Goal: Information Seeking & Learning: Learn about a topic

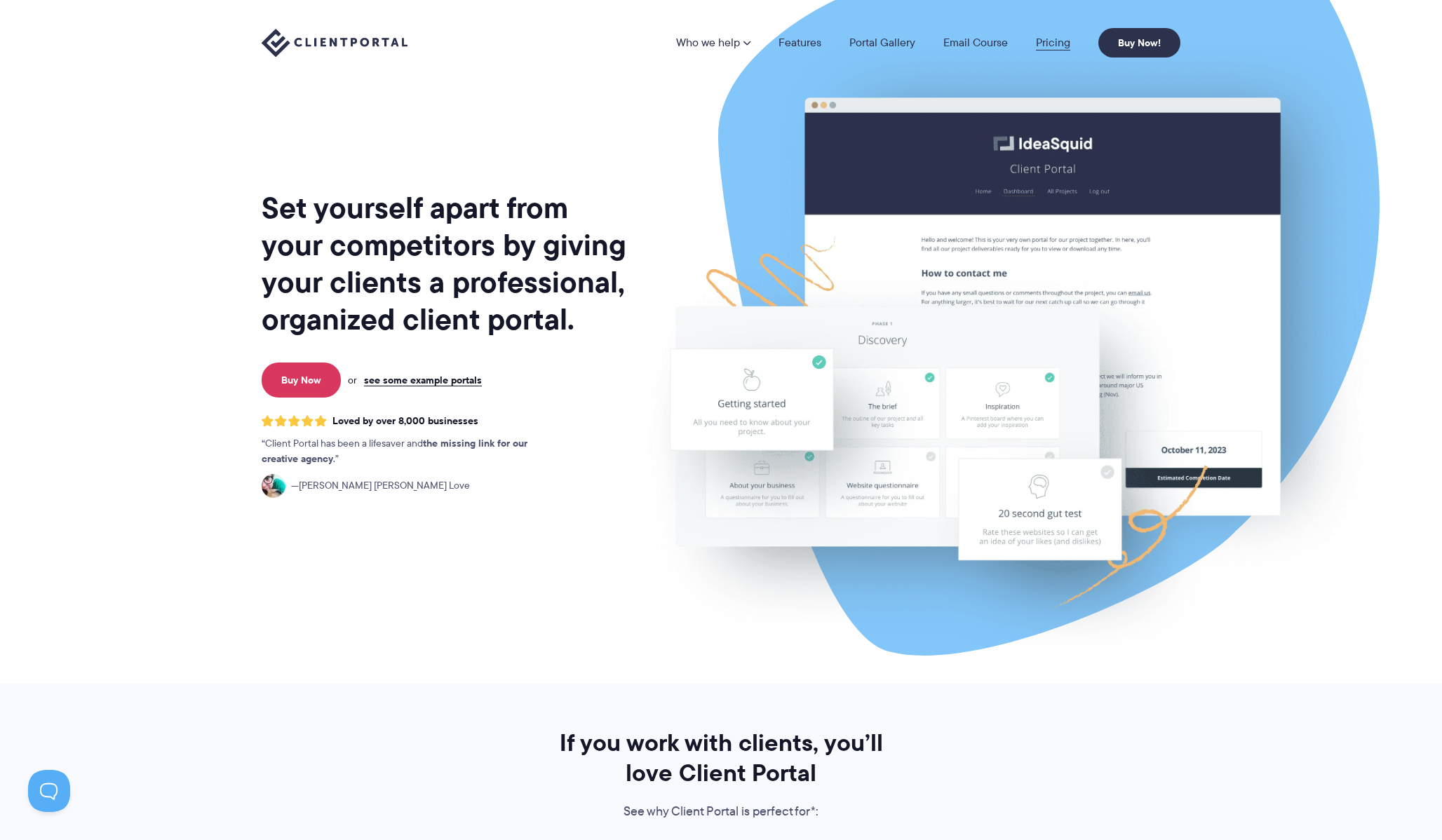
click at [1053, 45] on link "Pricing" at bounding box center [1053, 43] width 34 height 11
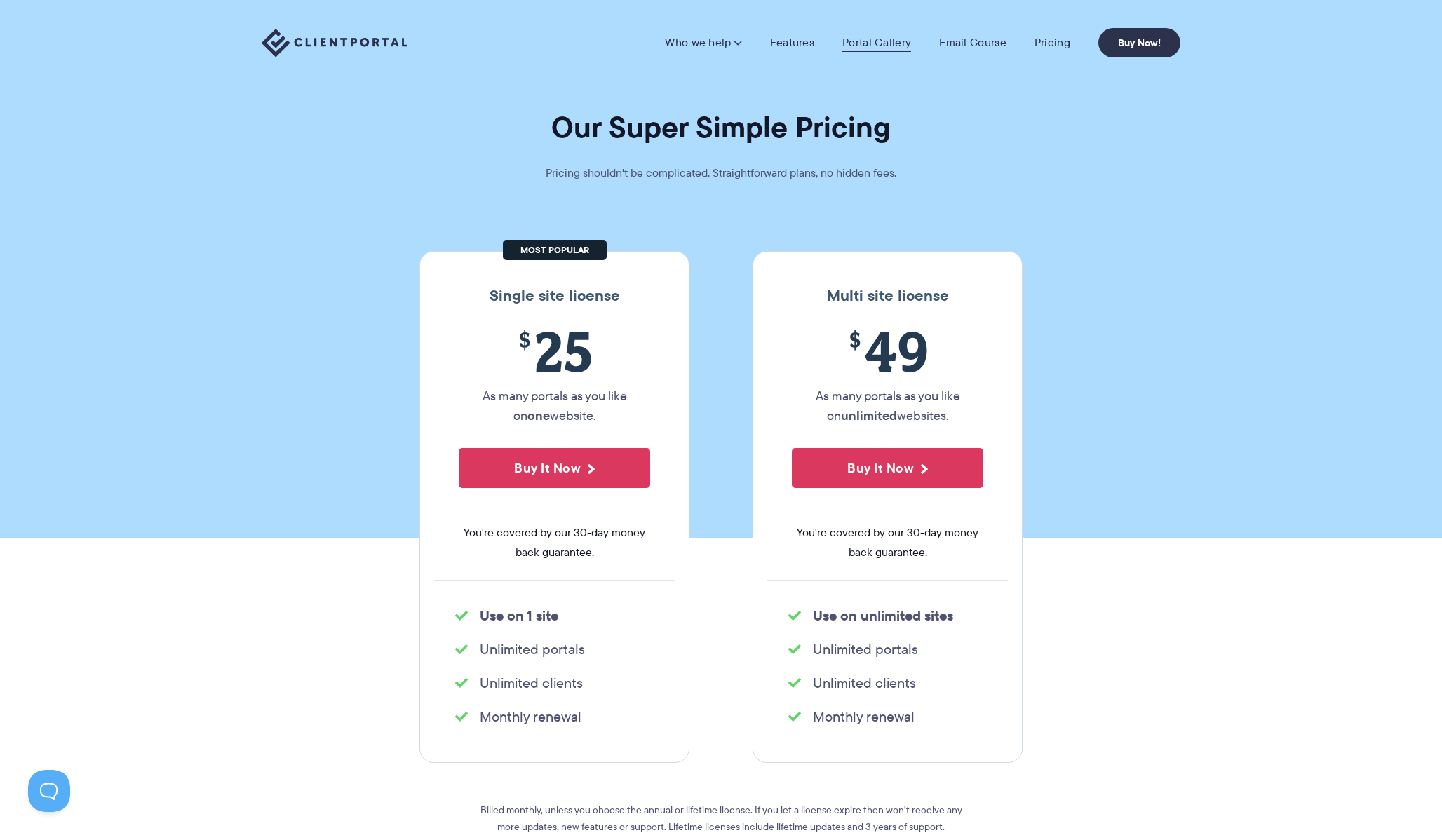
click at [869, 41] on link "Portal Gallery" at bounding box center [876, 43] width 68 height 14
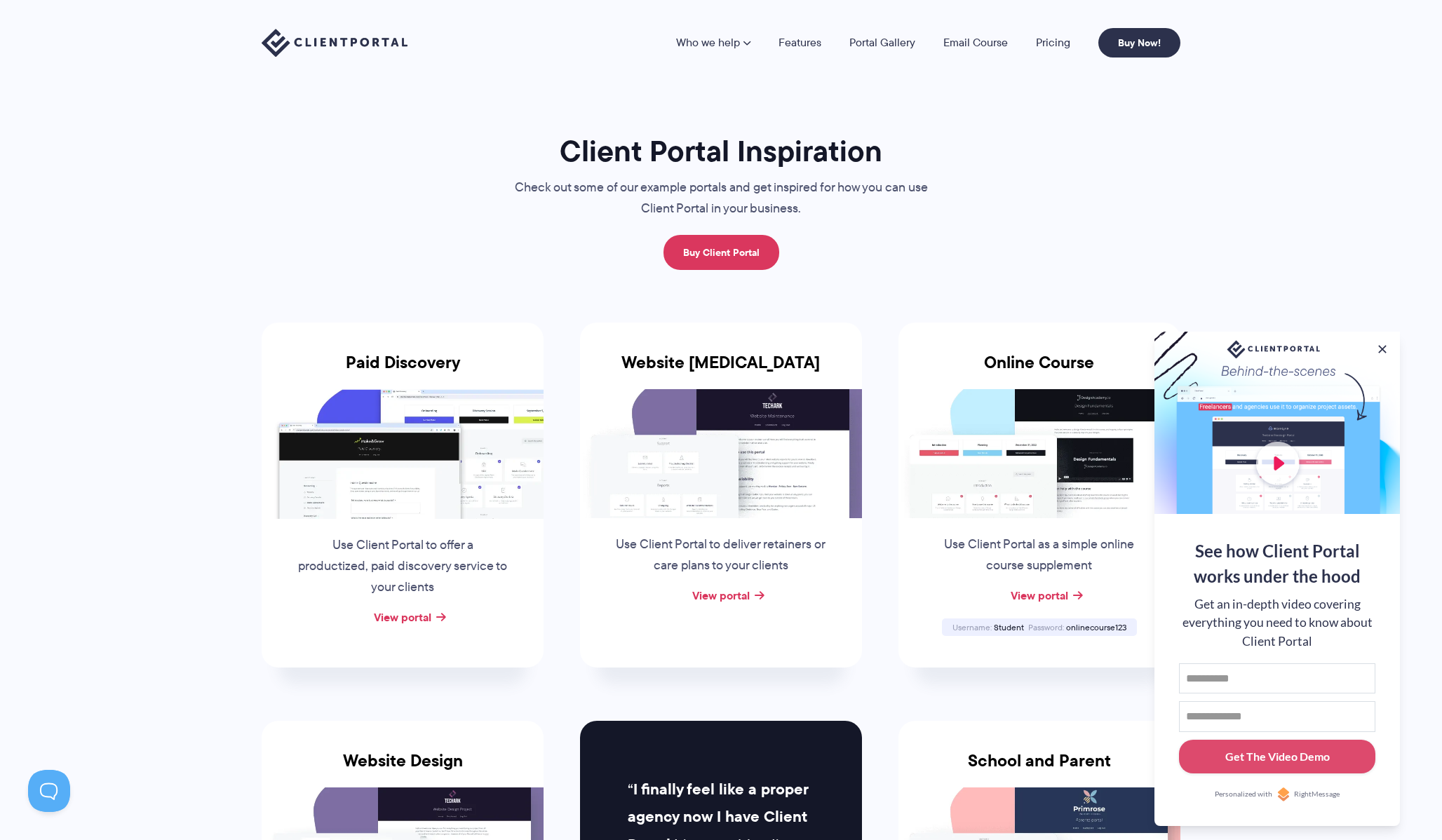
click at [1264, 452] on div at bounding box center [1276, 423] width 245 height 183
click at [1275, 459] on div at bounding box center [1276, 423] width 245 height 183
click at [795, 40] on link "Features" at bounding box center [800, 43] width 43 height 11
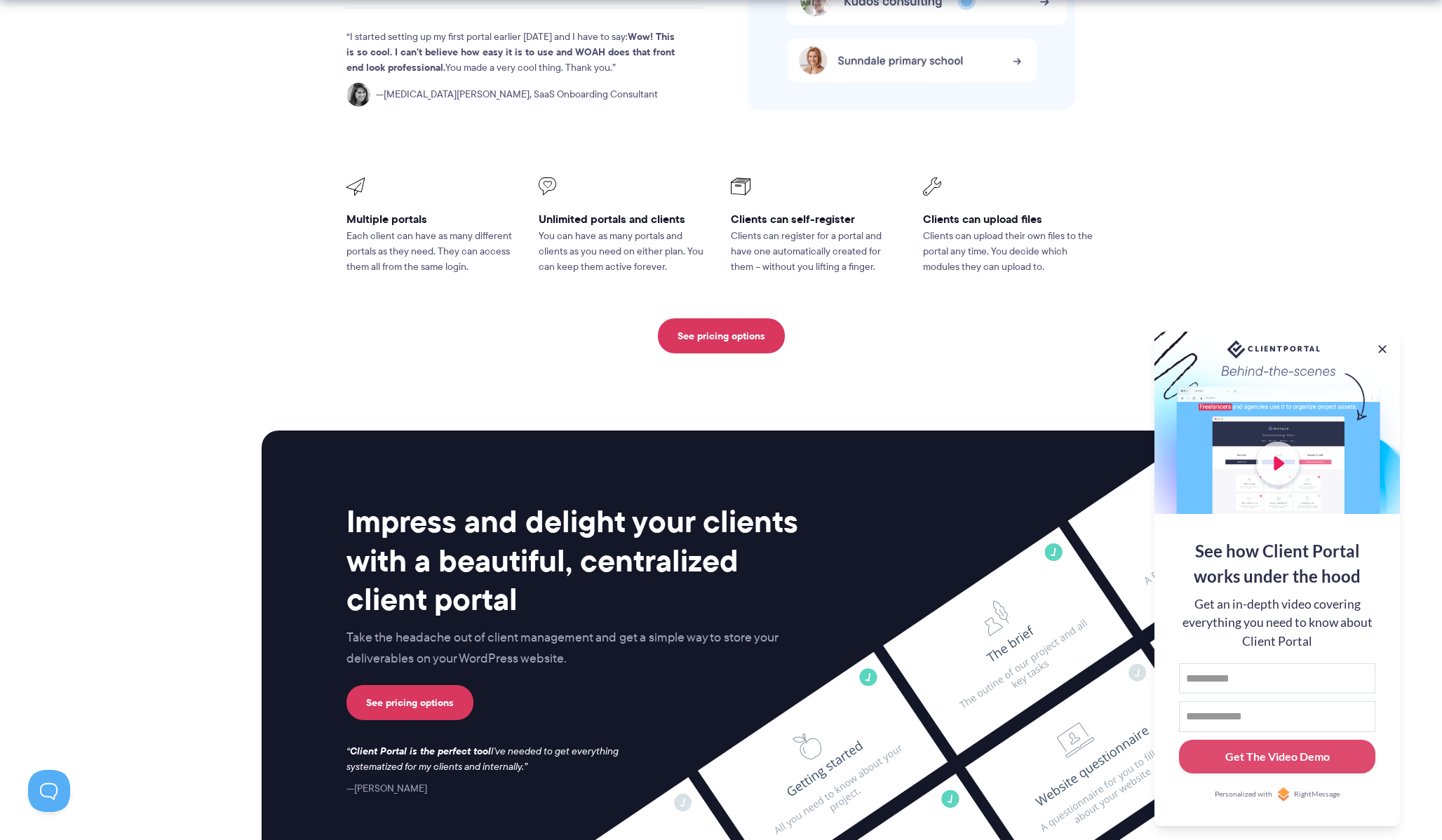
scroll to position [3490, 0]
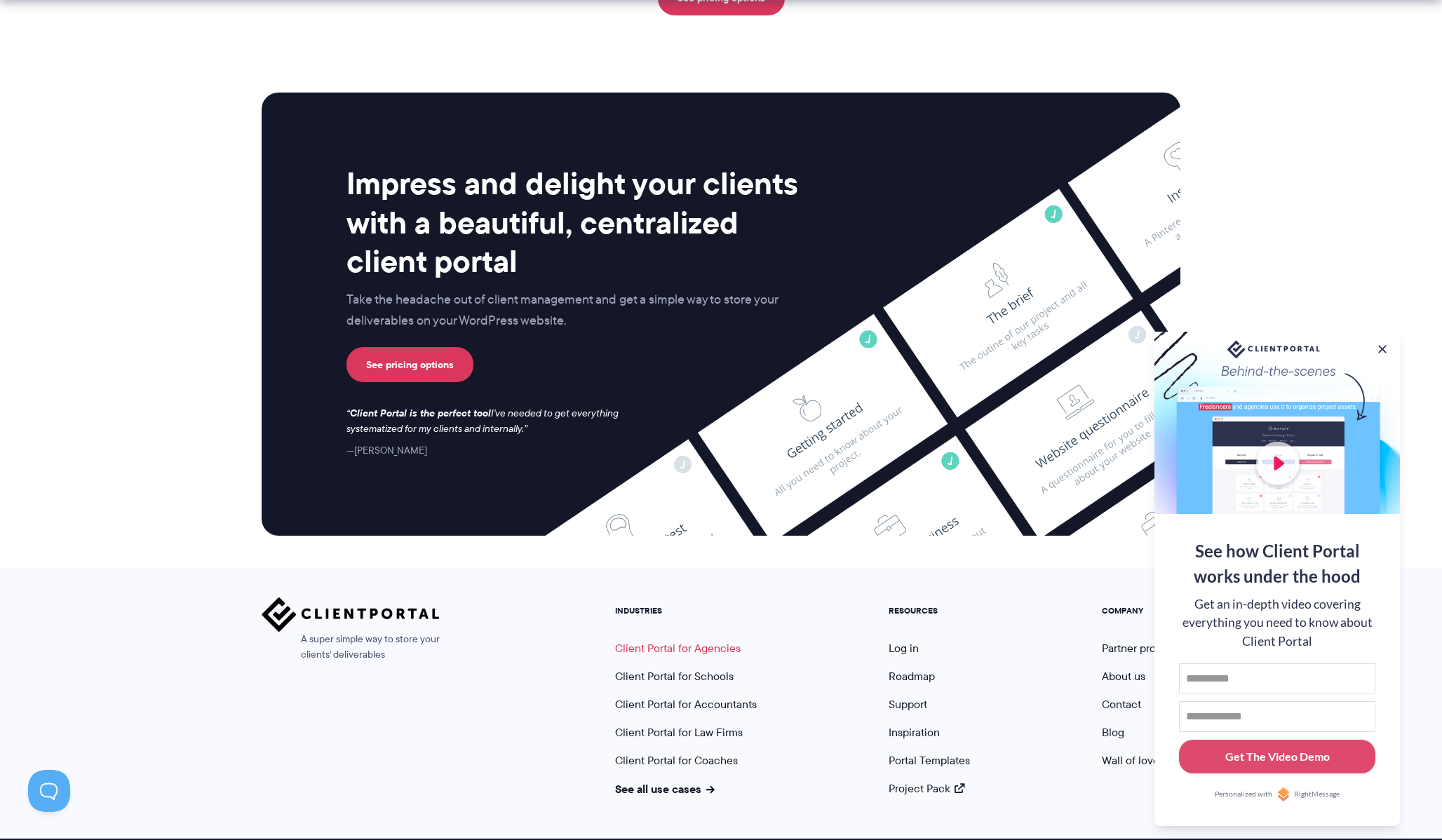
click at [716, 640] on link "Client Portal for Agencies" at bounding box center [677, 648] width 126 height 16
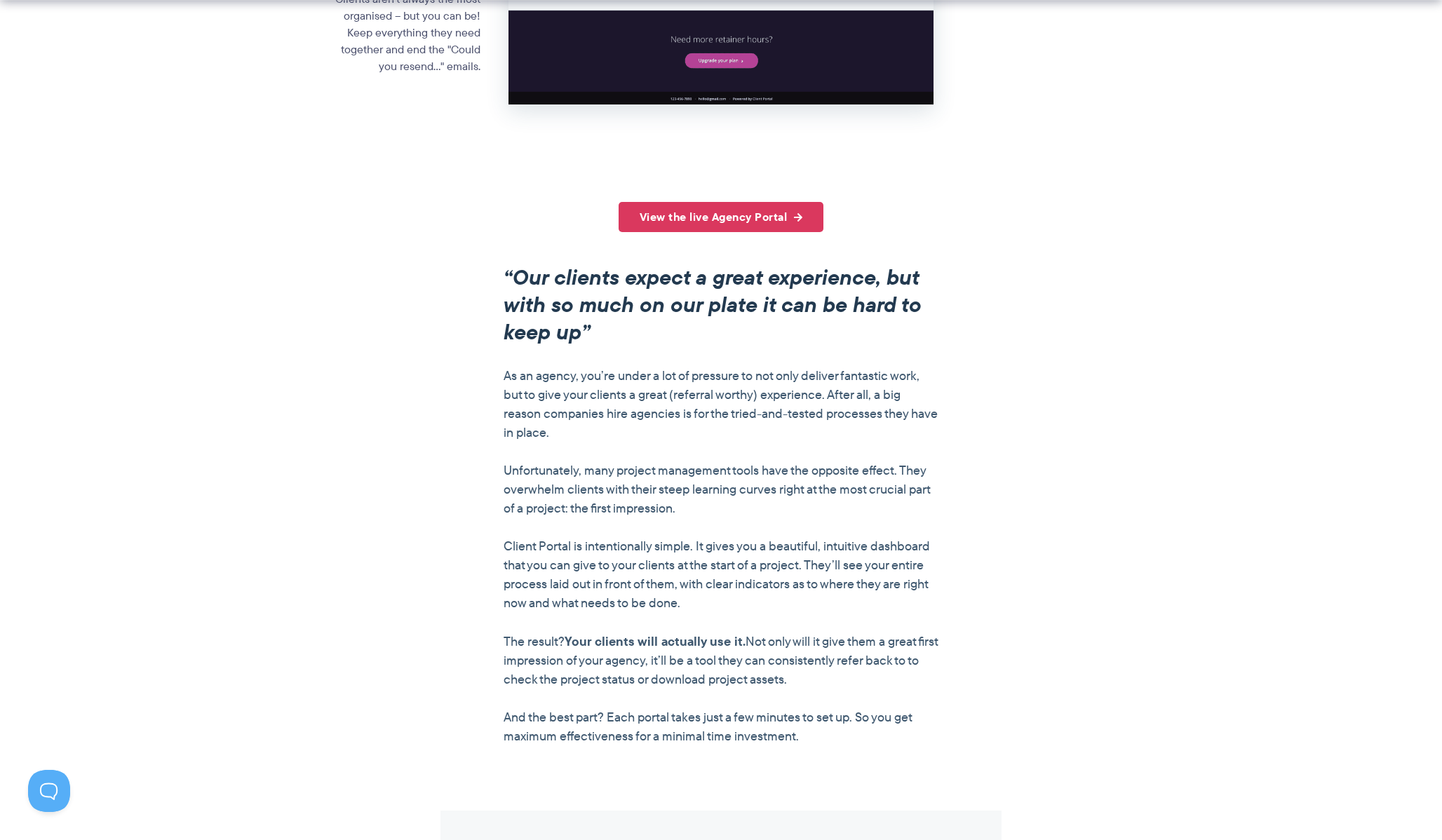
scroll to position [939, 0]
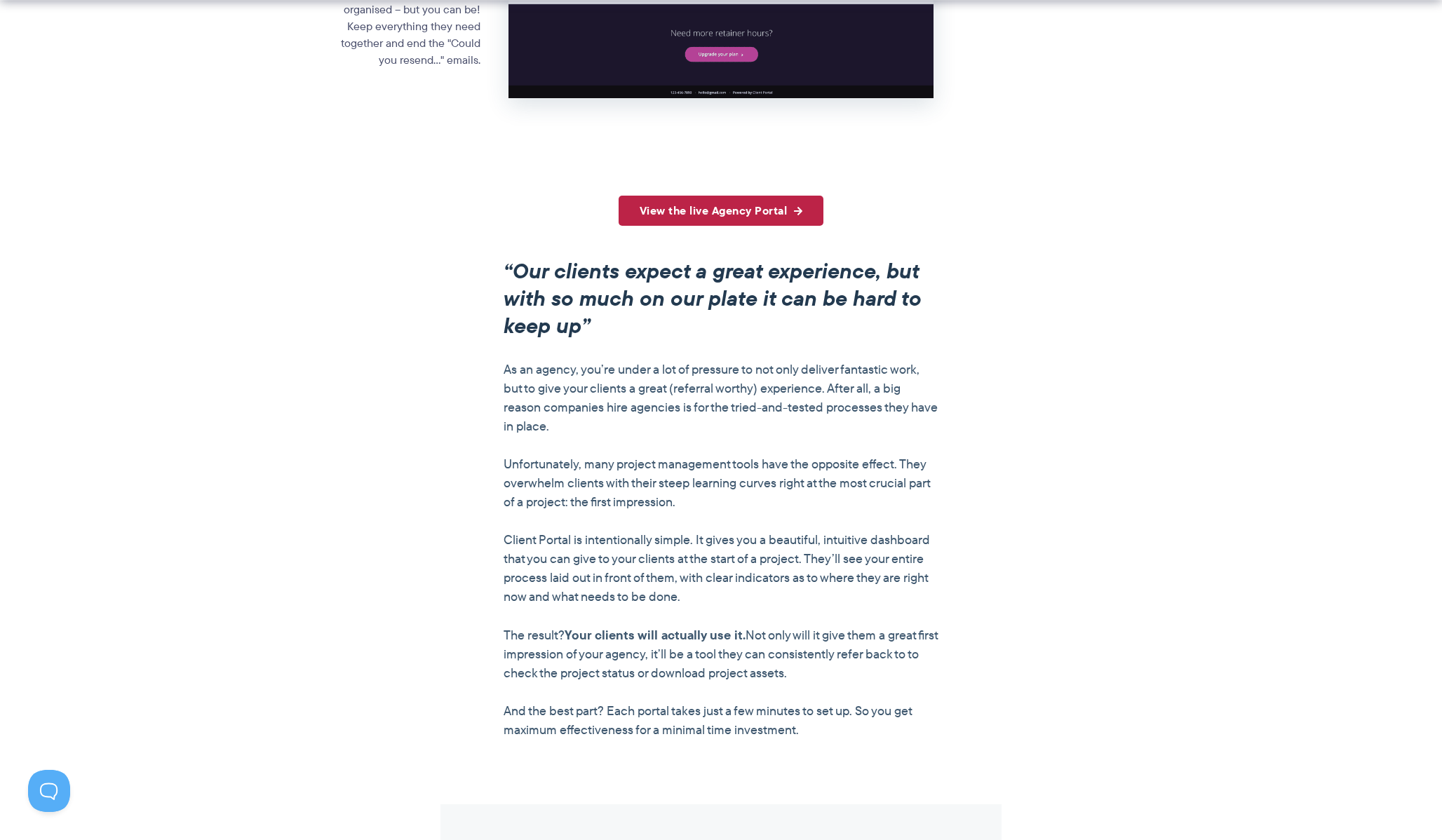
click at [647, 215] on link "View the live Agency Portal" at bounding box center [721, 210] width 206 height 30
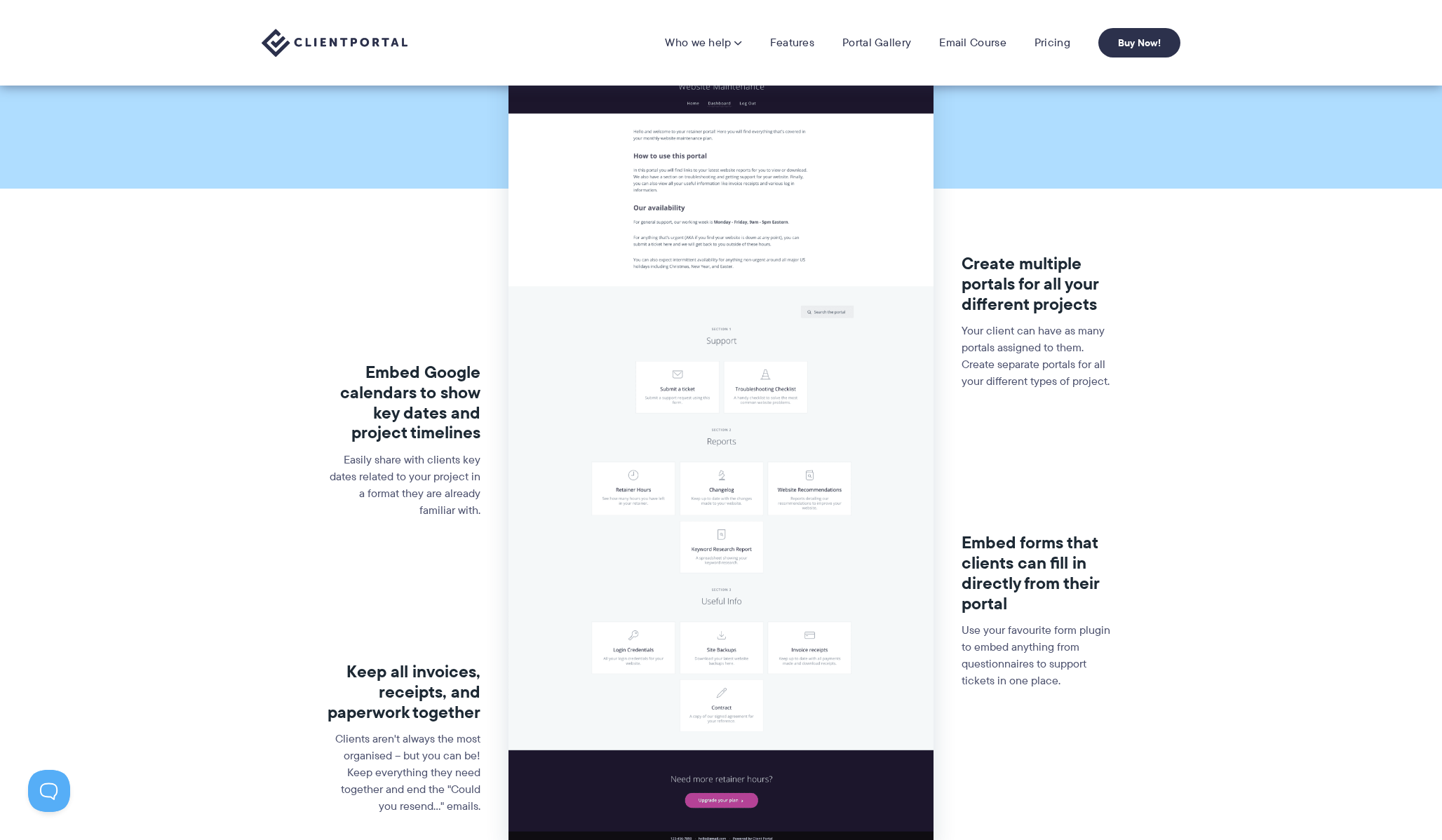
scroll to position [0, 0]
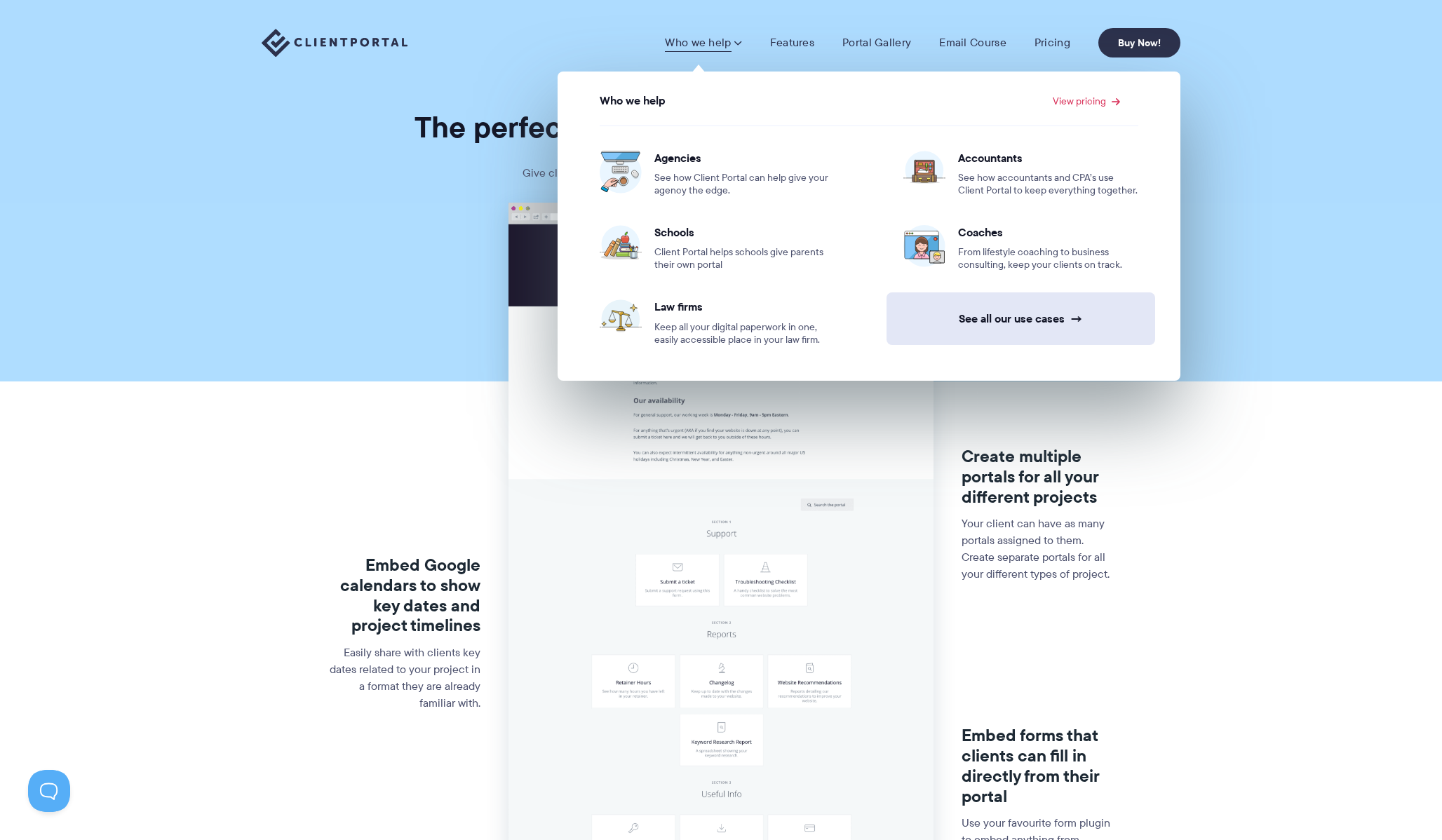
click at [1035, 316] on link "See all our use cases →" at bounding box center [1020, 319] width 269 height 53
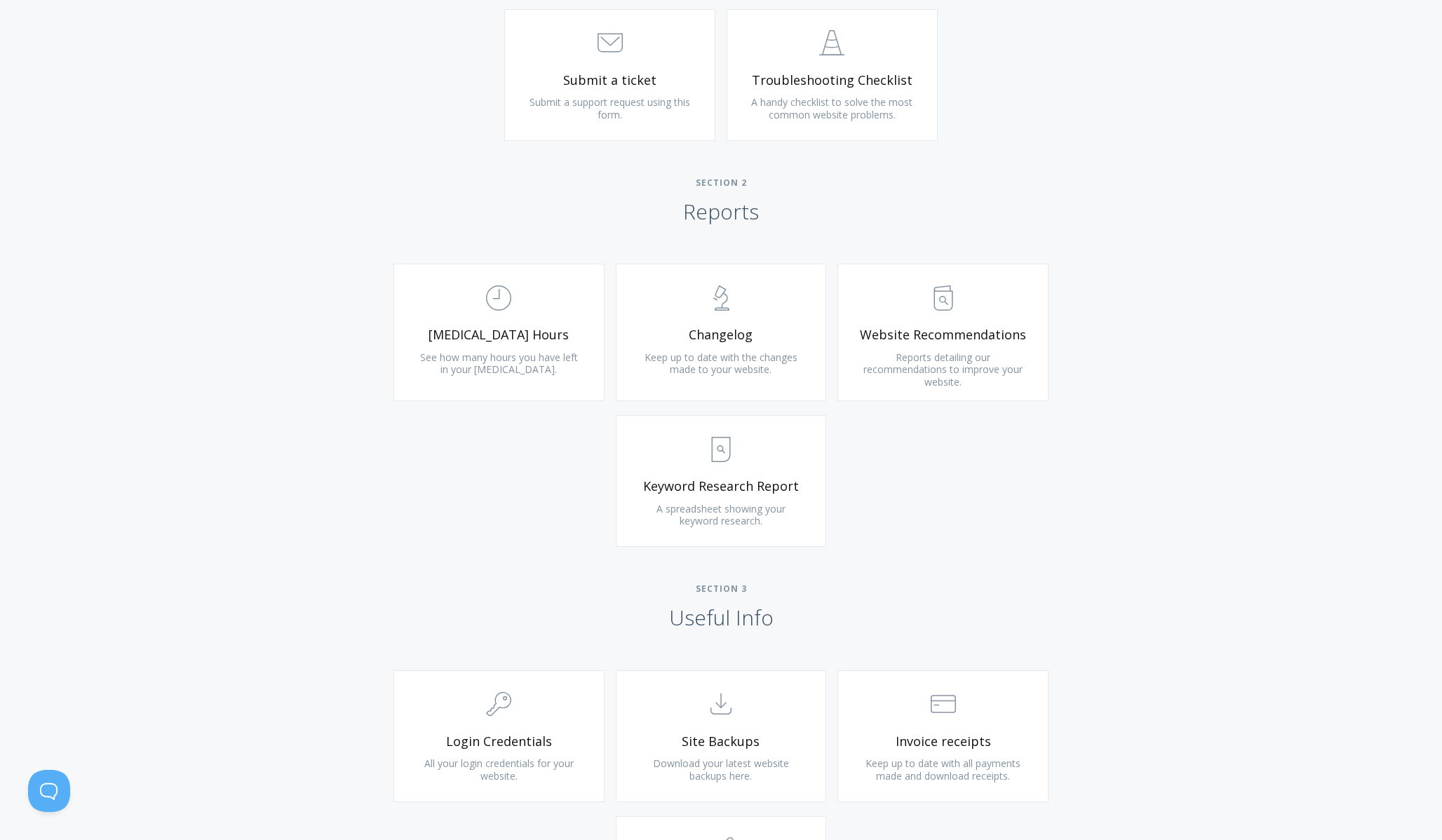
scroll to position [931, 0]
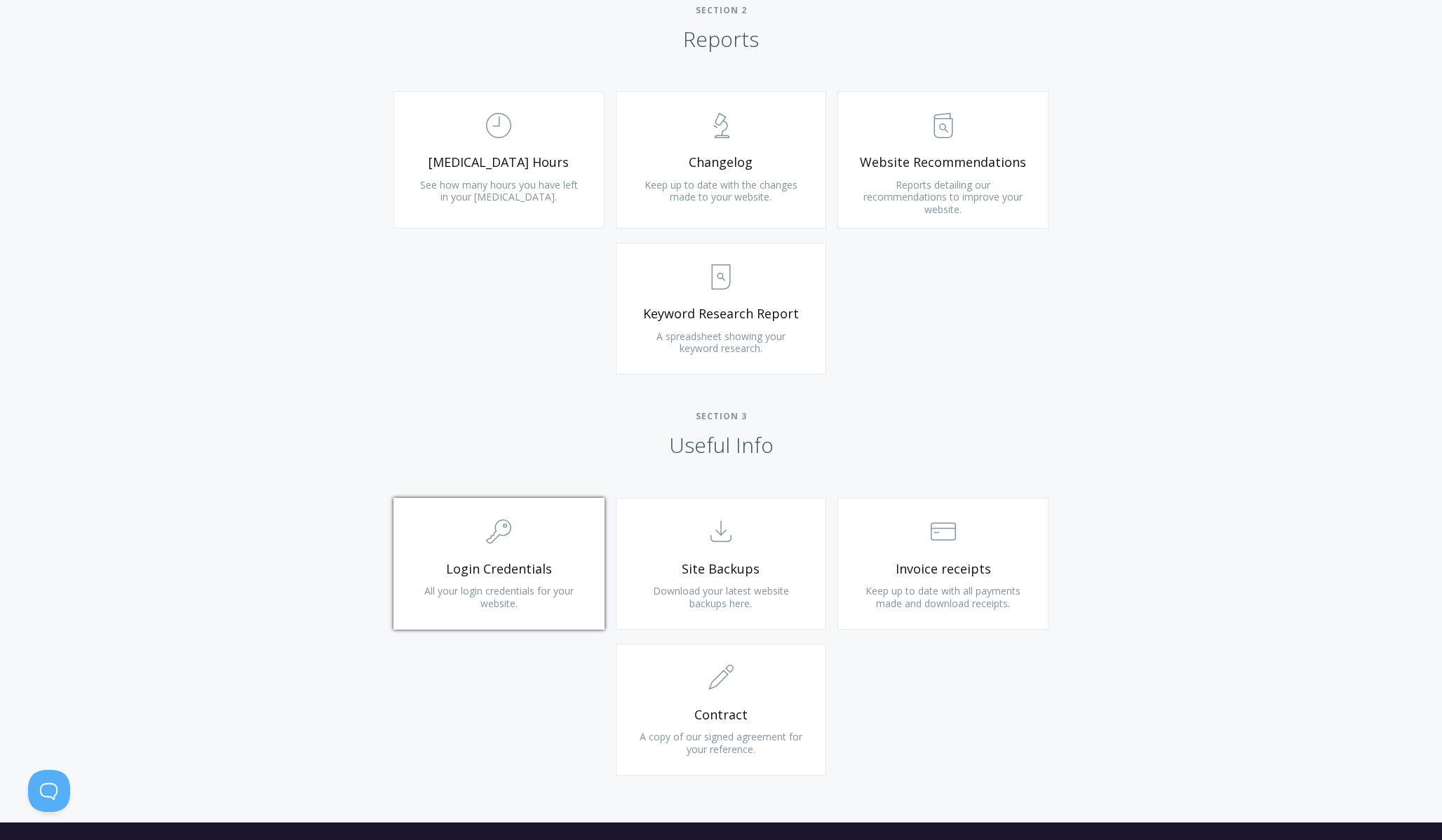
click at [534, 542] on span ".cls-1{fill:none;stroke:#000;stroke-miterlimit:10;stroke-width:2px;} 1. General" at bounding box center [499, 533] width 167 height 43
click at [732, 540] on icon ".st0{fill:none;stroke:#000000;stroke-width:2;stroke-miterlimit:10;} Untitled-15" at bounding box center [721, 532] width 26 height 26
click at [864, 577] on link ".st0{fill:none;stroke:#000000;stroke-width:2;stroke-miterlimit:10;} Financial I…" at bounding box center [943, 563] width 211 height 131
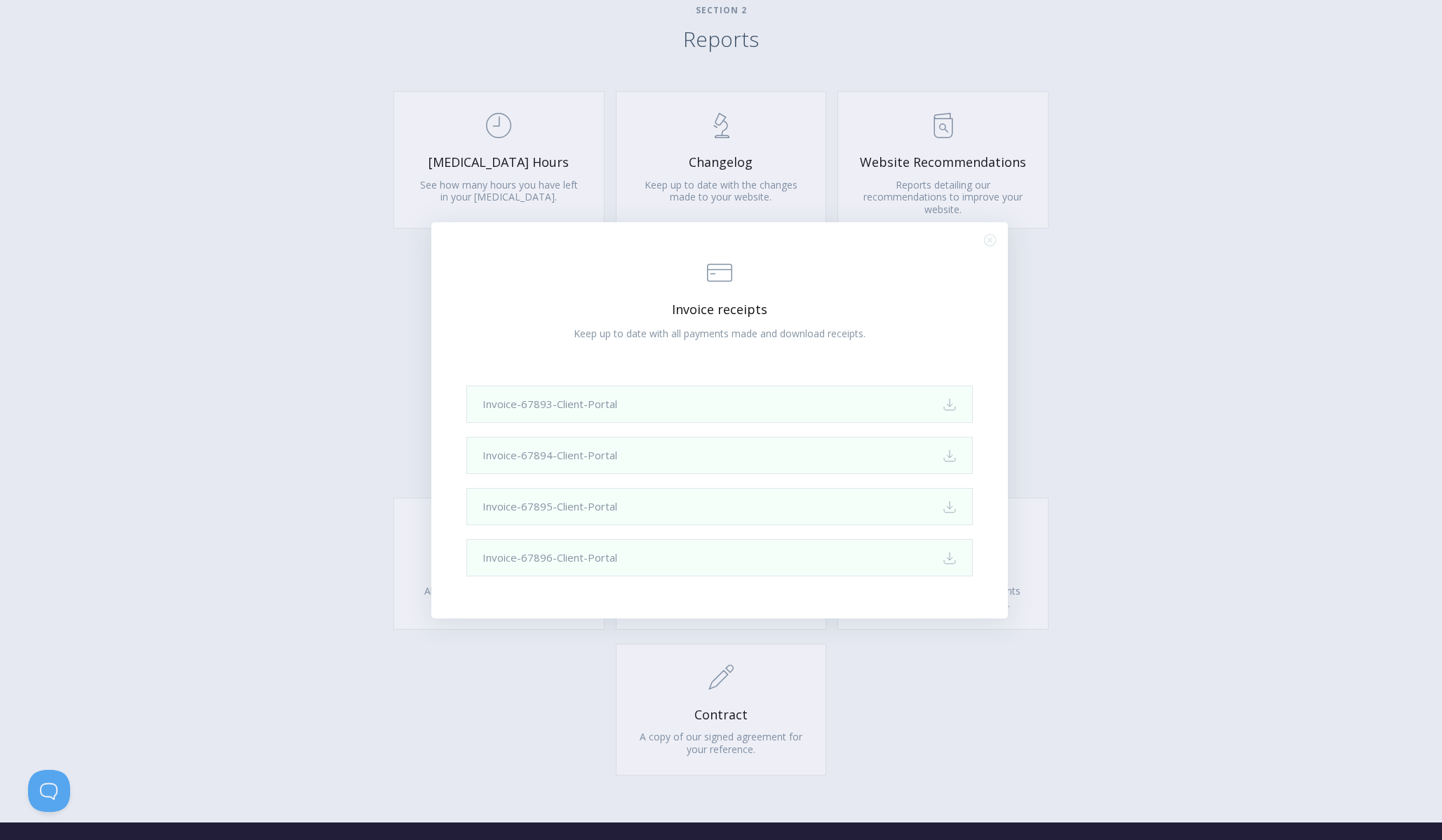
click at [1148, 465] on div ".st0{fill:none;stroke:#000000;stroke-width:2;stroke-miterlimit:10;} Financial I…" at bounding box center [721, 420] width 1442 height 840
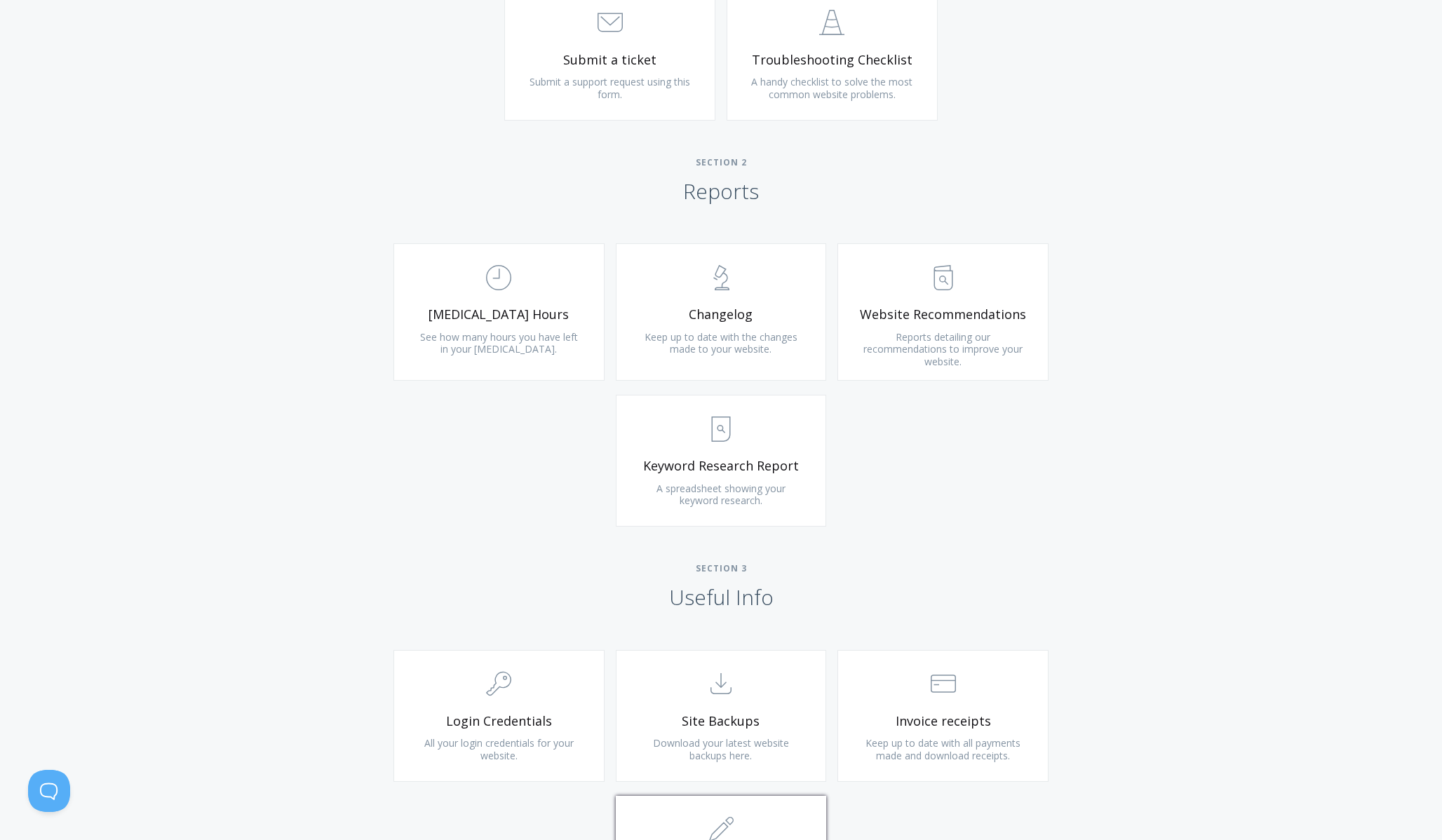
scroll to position [1154, 0]
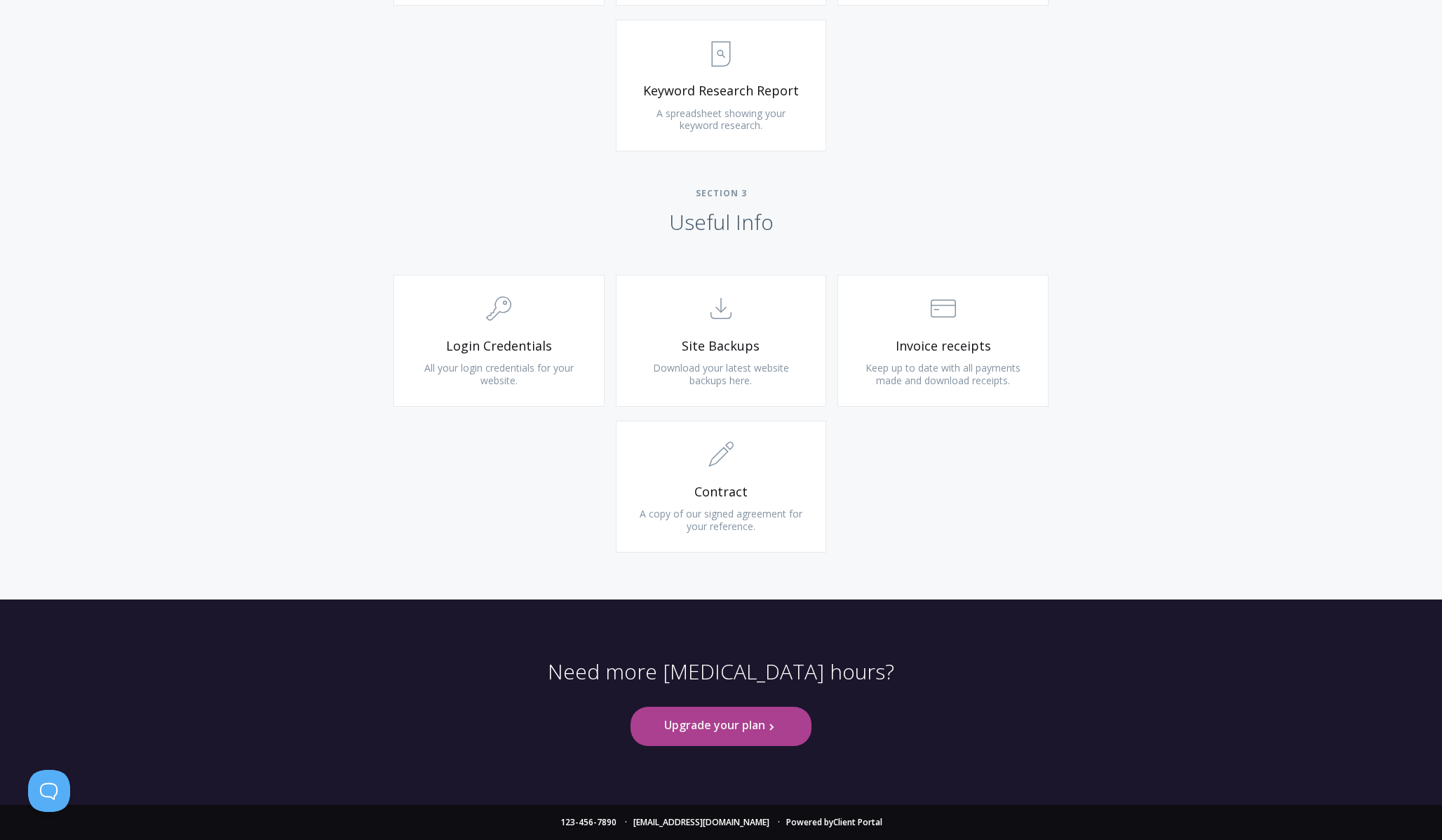
click at [763, 738] on link "Upgrade your plan .st0{fill:none;stroke:#000000;stroke-width:2;stroke-miterlimi…" at bounding box center [721, 726] width 181 height 38
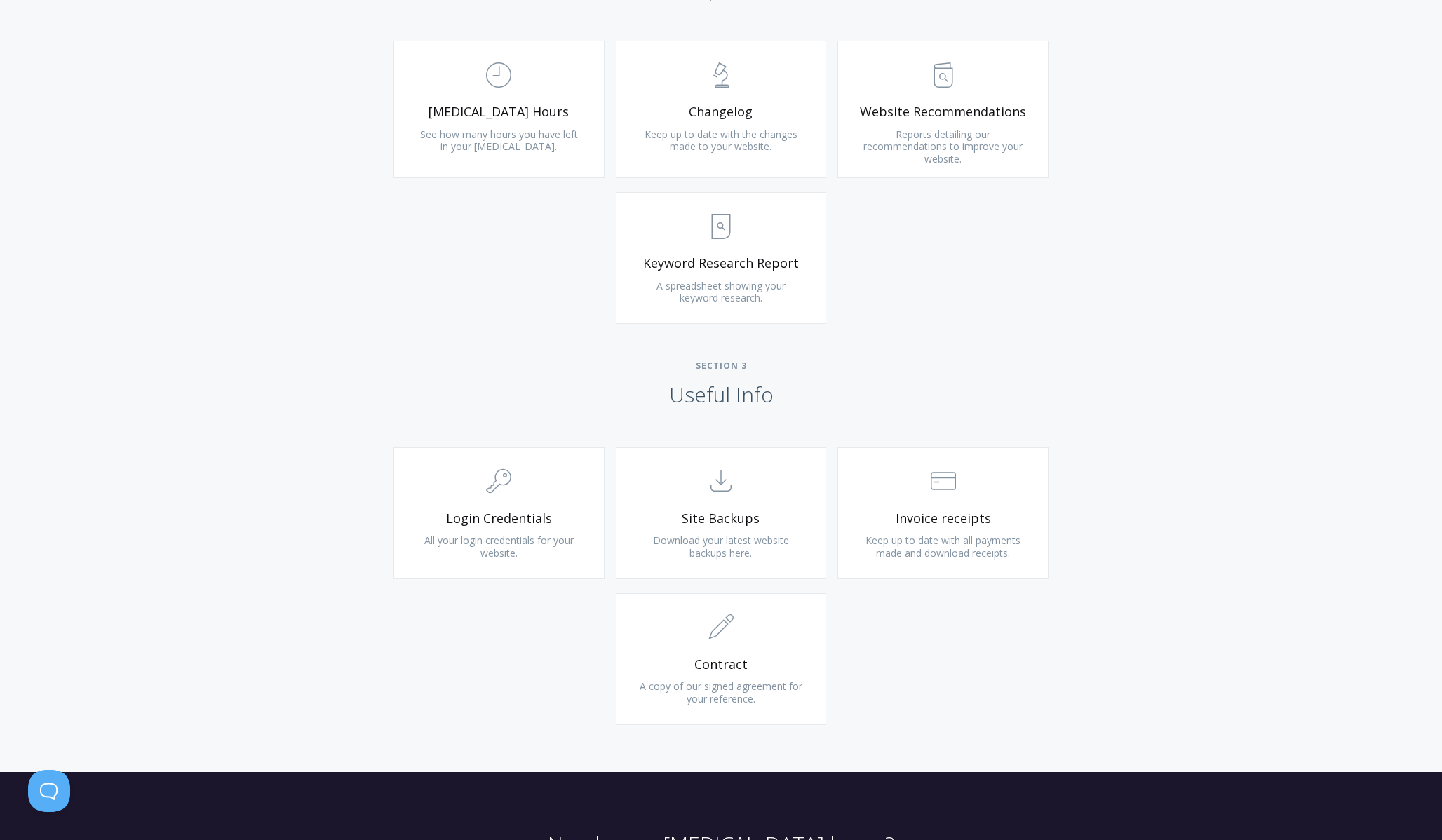
scroll to position [1154, 0]
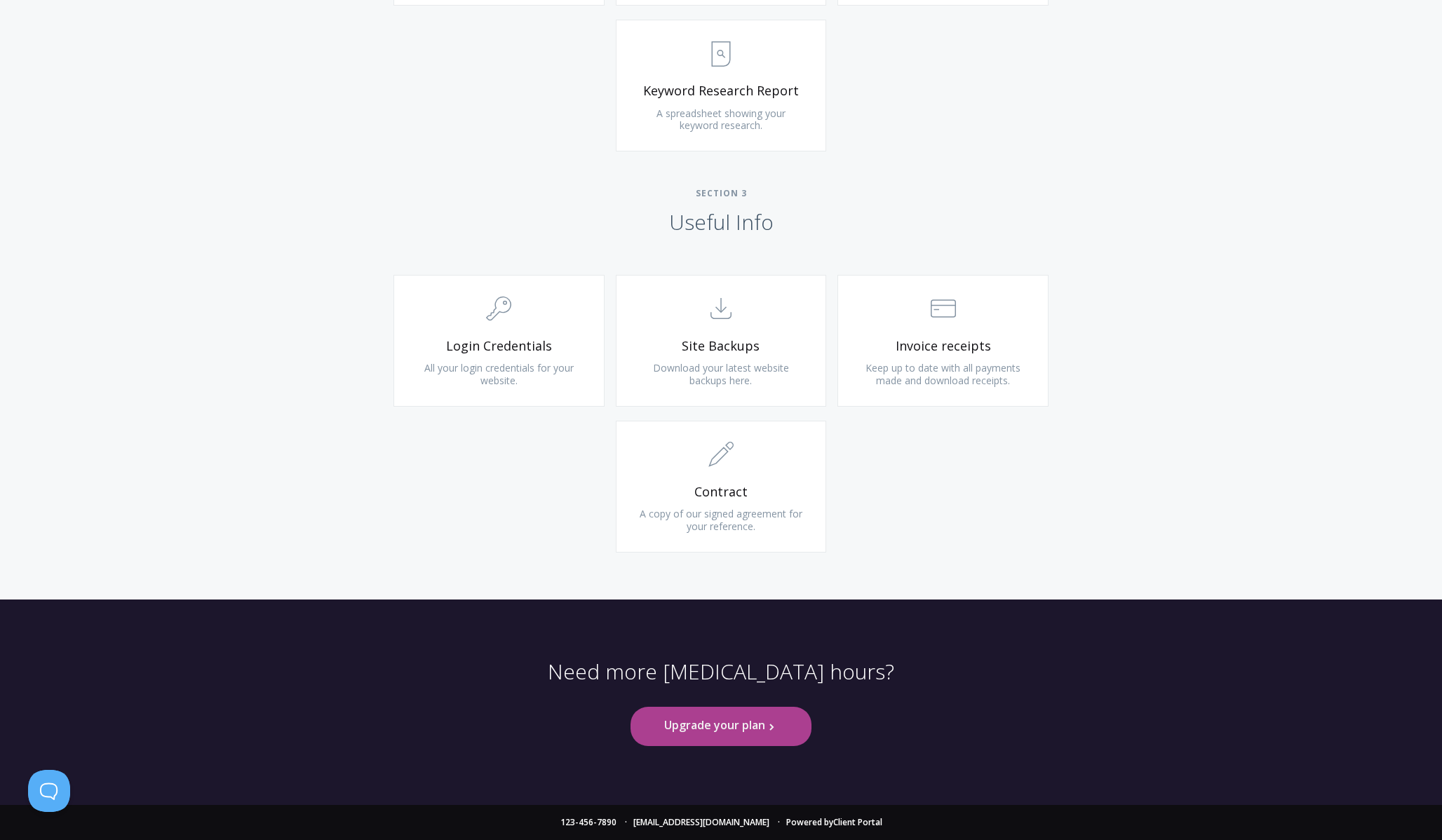
click at [763, 738] on link "Upgrade your plan .st0{fill:none;stroke:#000000;stroke-width:2;stroke-miterlimi…" at bounding box center [721, 726] width 181 height 38
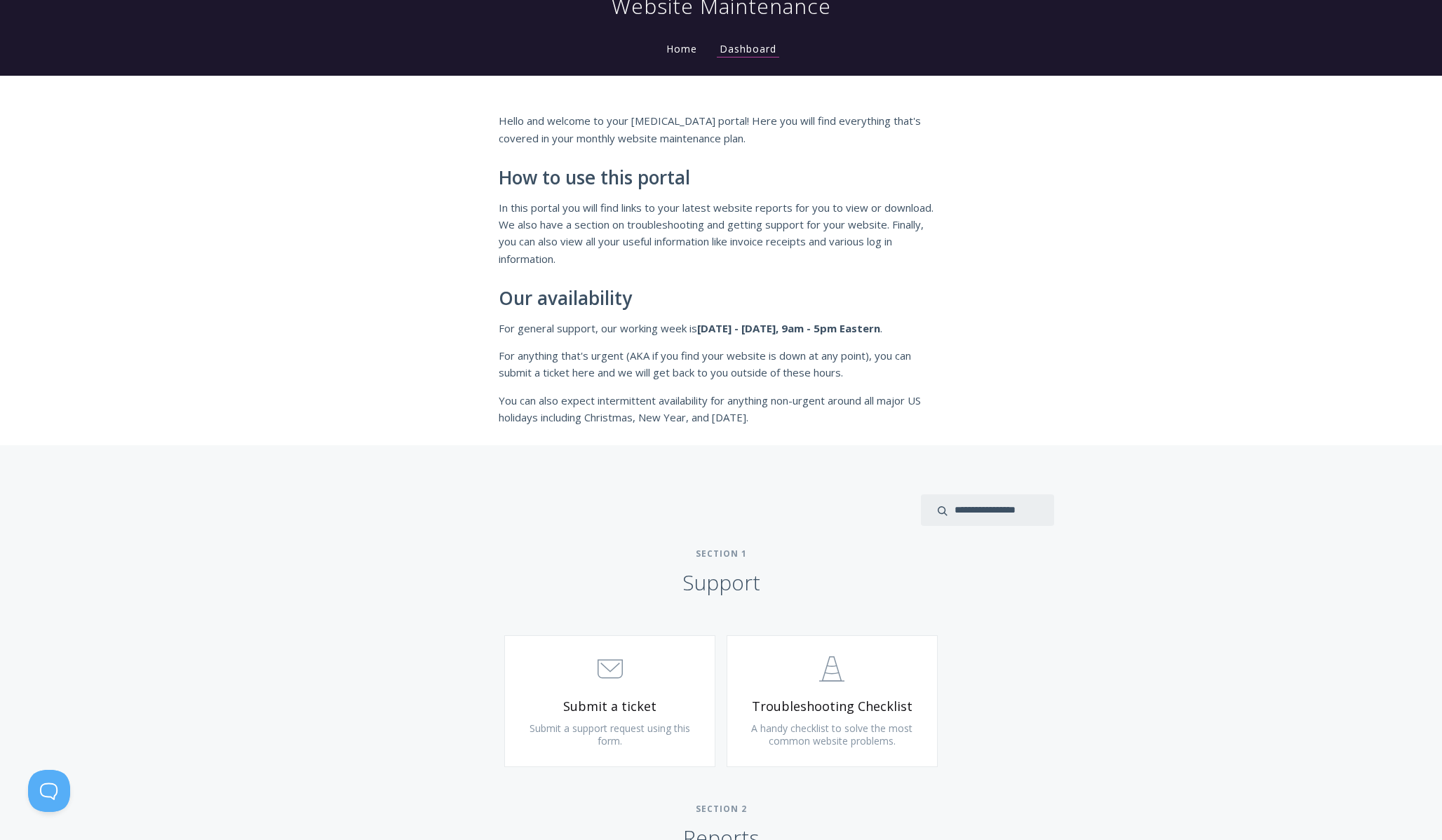
scroll to position [0, 0]
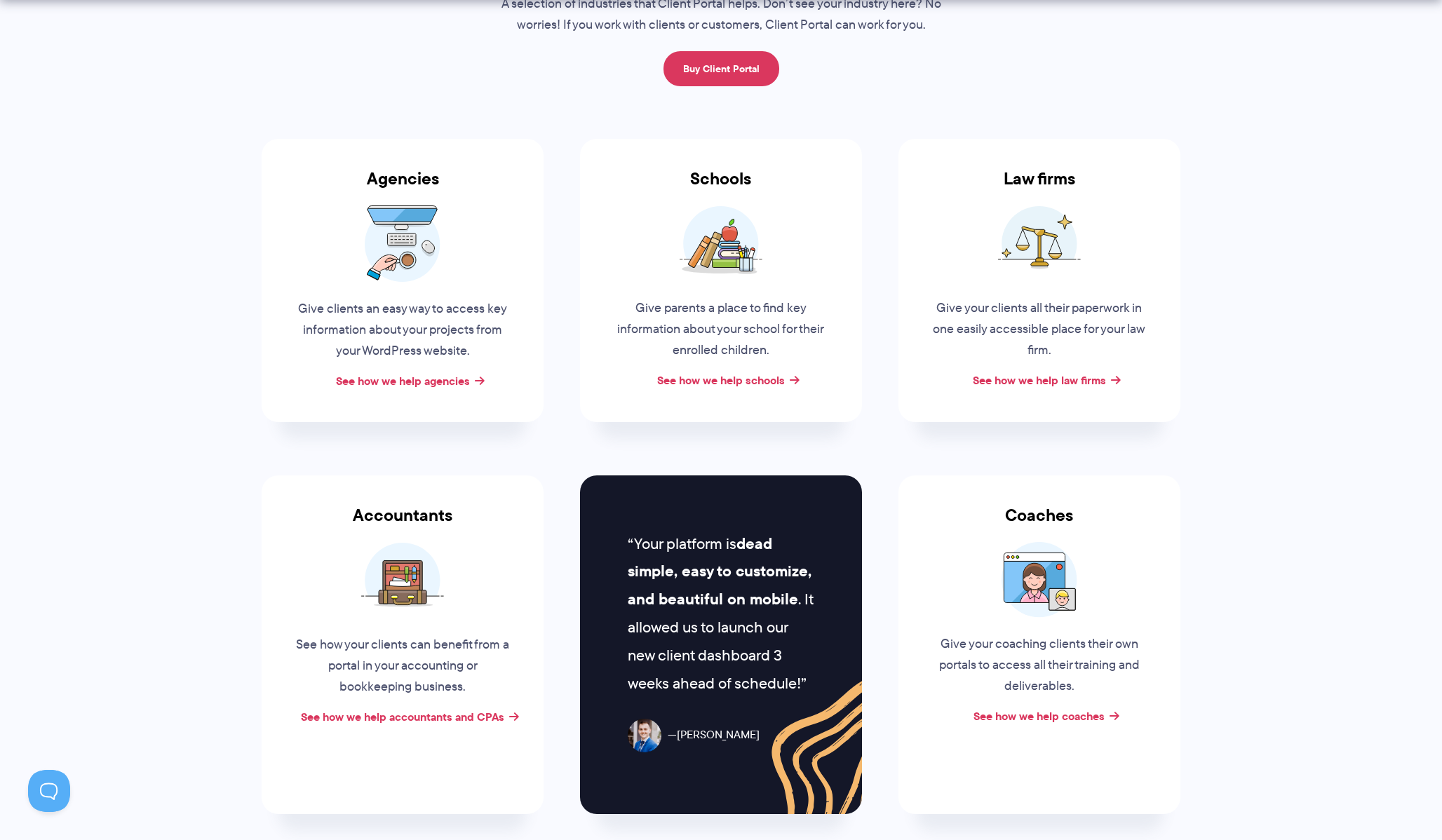
scroll to position [241, 0]
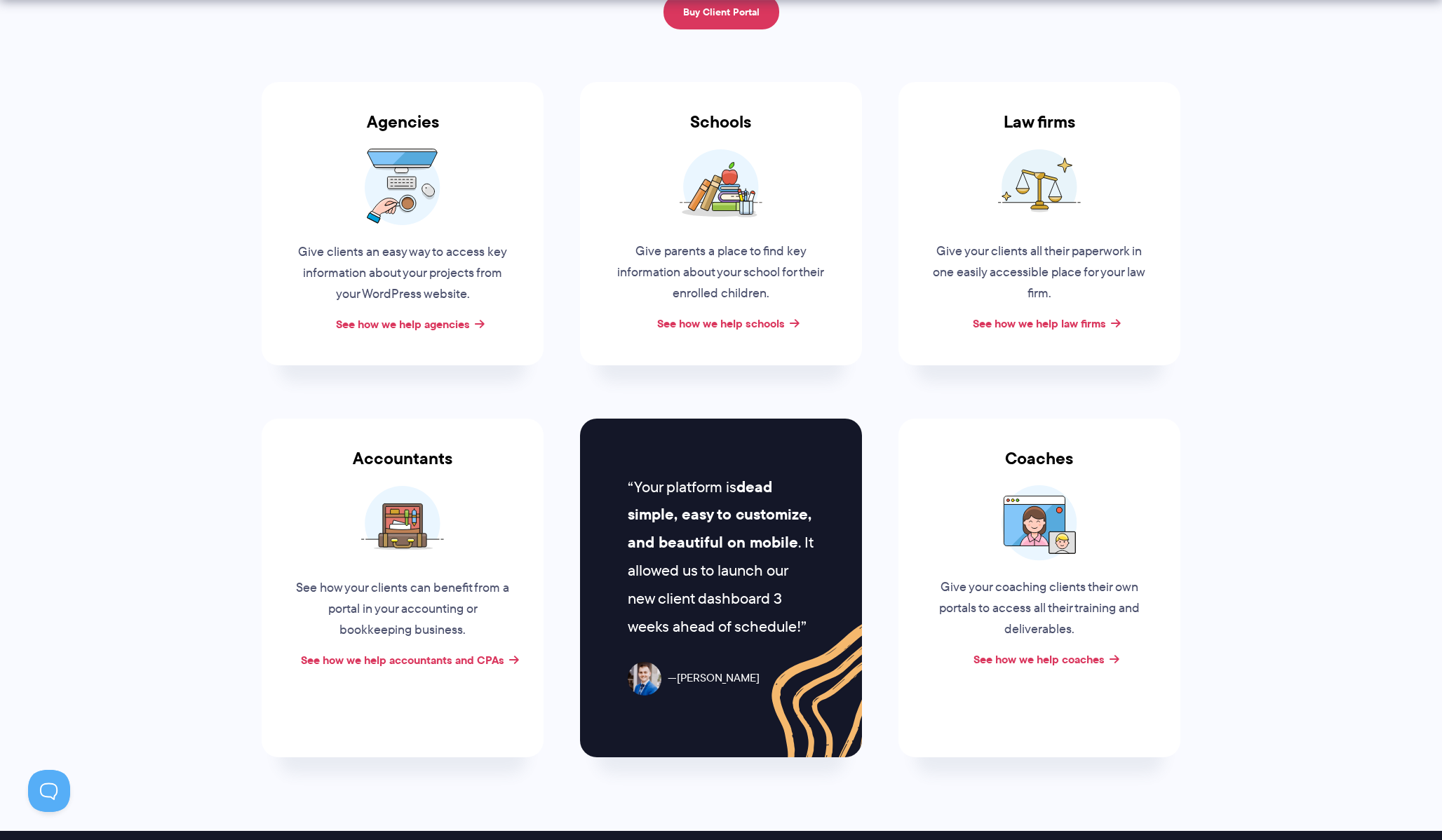
click at [435, 493] on img at bounding box center [402, 523] width 83 height 77
click at [407, 528] on img at bounding box center [402, 523] width 83 height 77
click at [418, 665] on link "See how we help accountants and CPAs" at bounding box center [402, 660] width 203 height 17
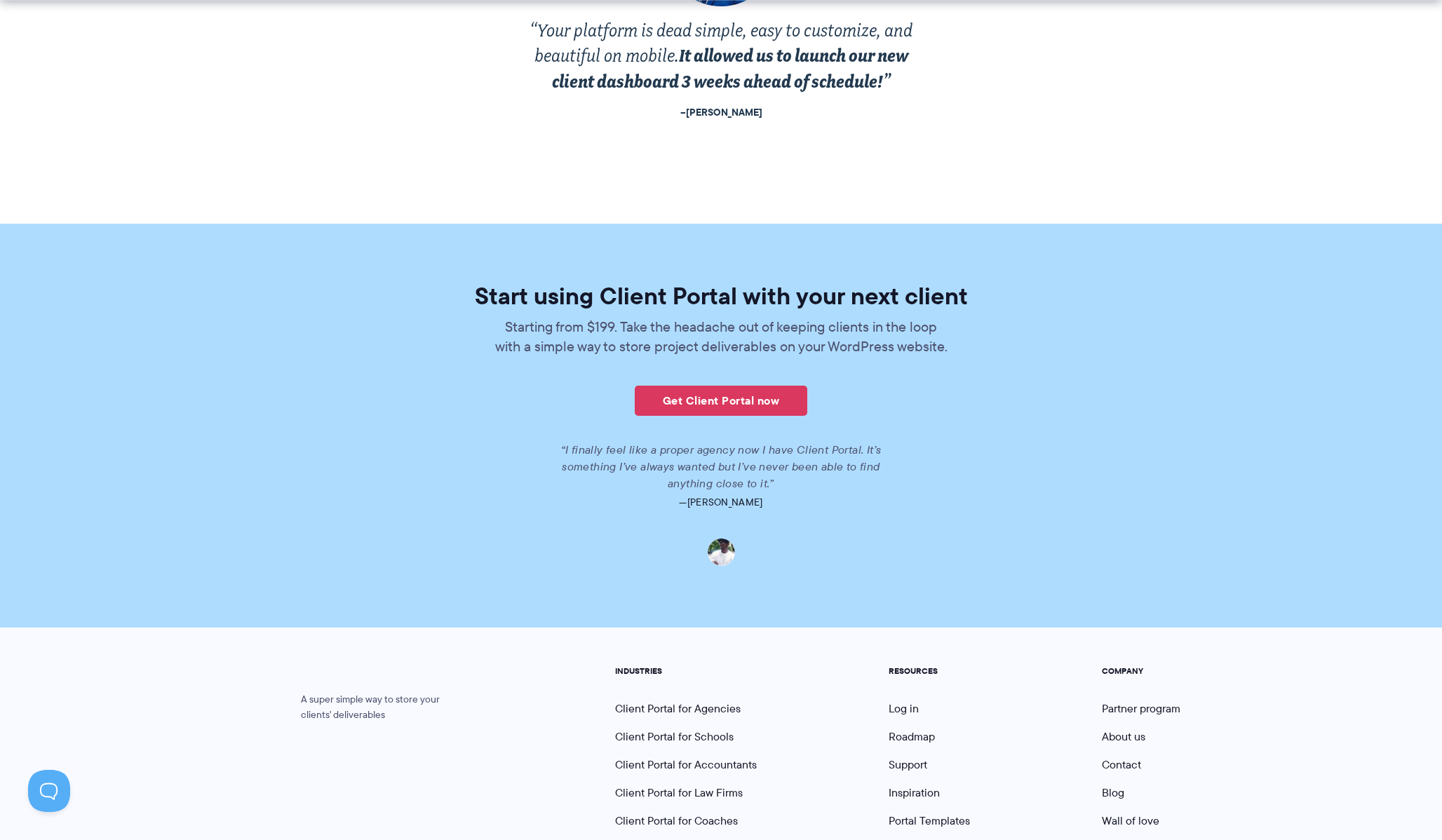
scroll to position [2943, 0]
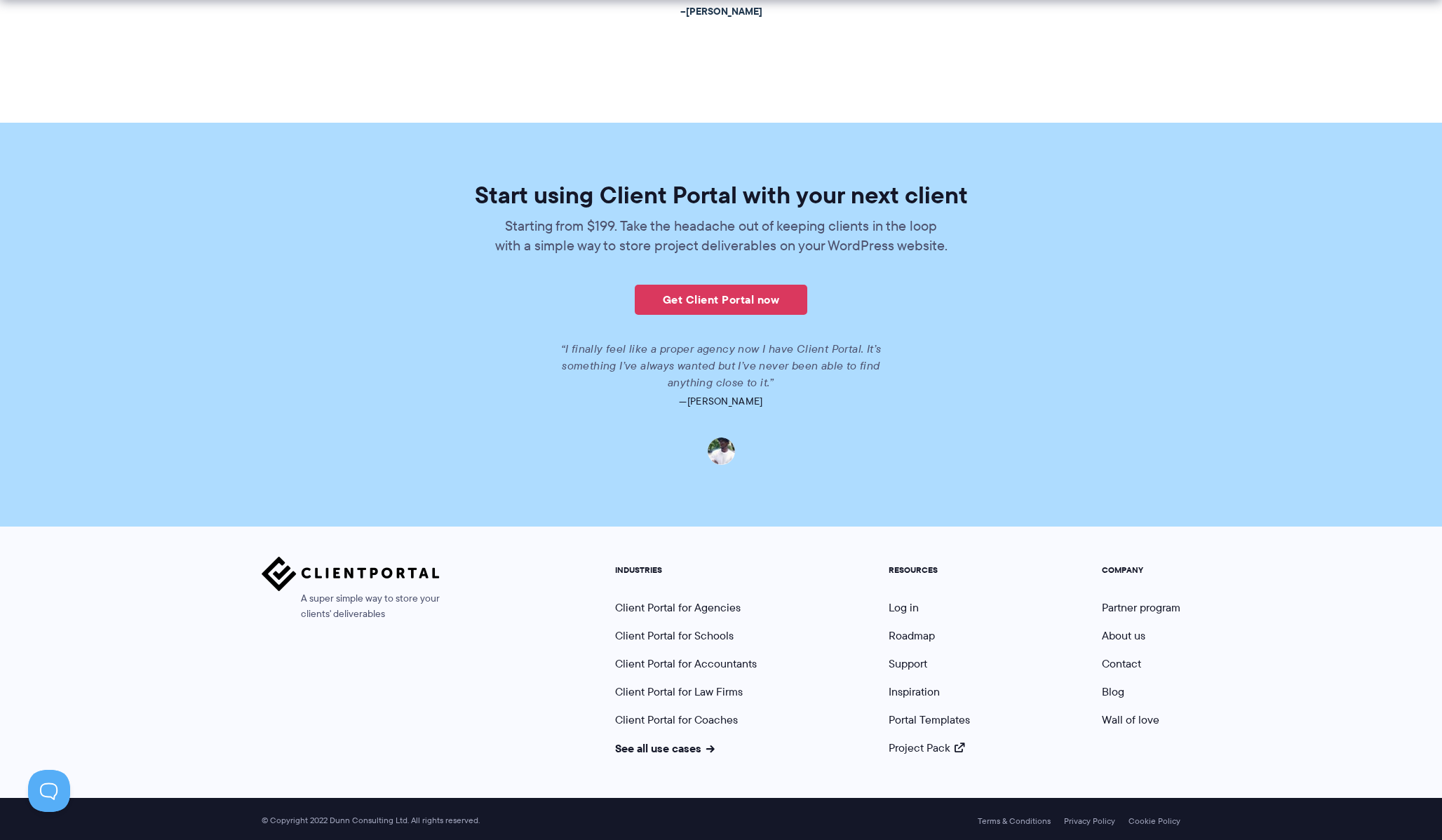
click at [718, 314] on div "Start using Client Portal with your next client Starting from $199. Take the he…" at bounding box center [721, 324] width 809 height 282
click at [718, 304] on link "Get Client Portal now" at bounding box center [721, 299] width 172 height 30
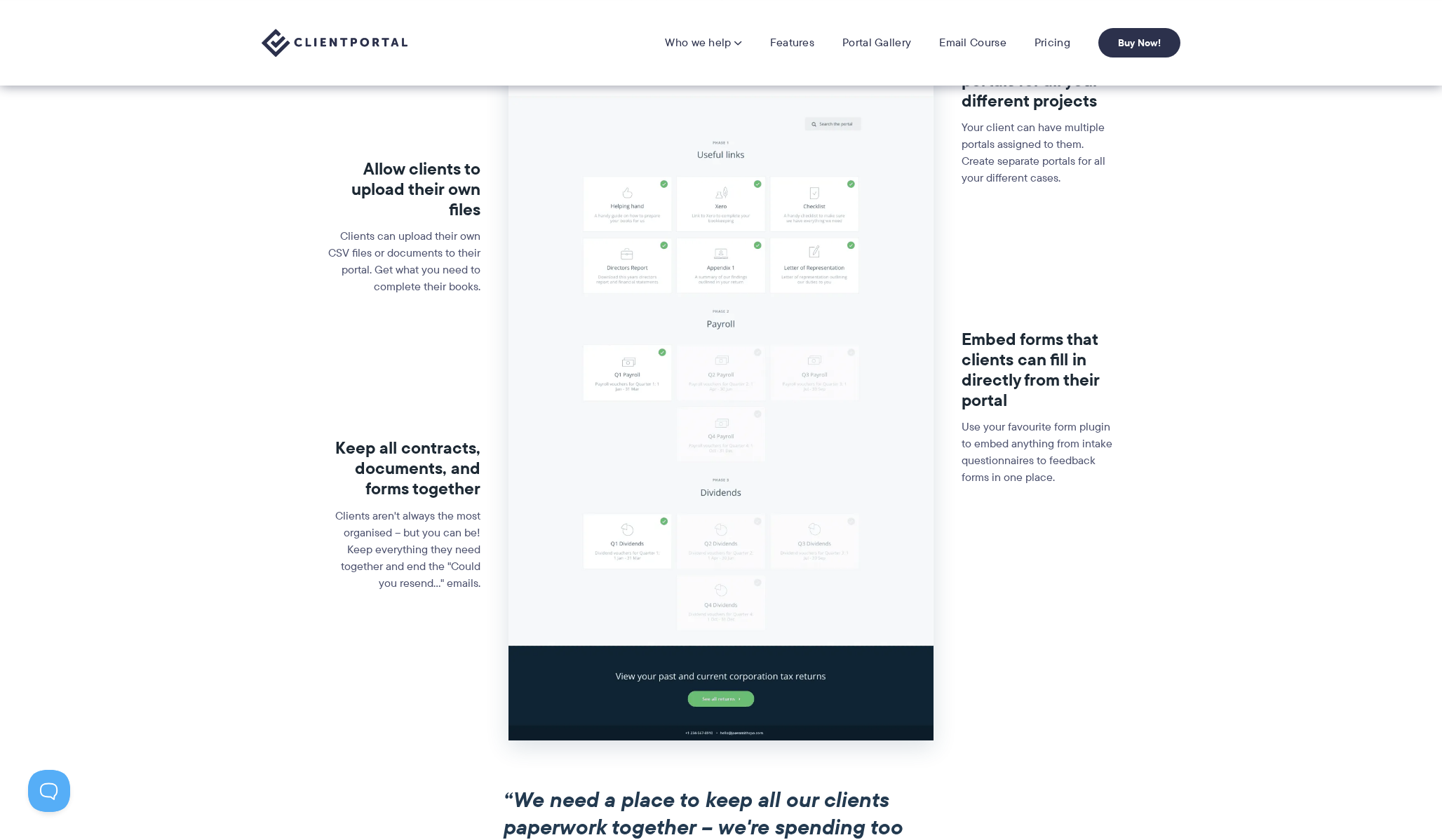
scroll to position [155, 0]
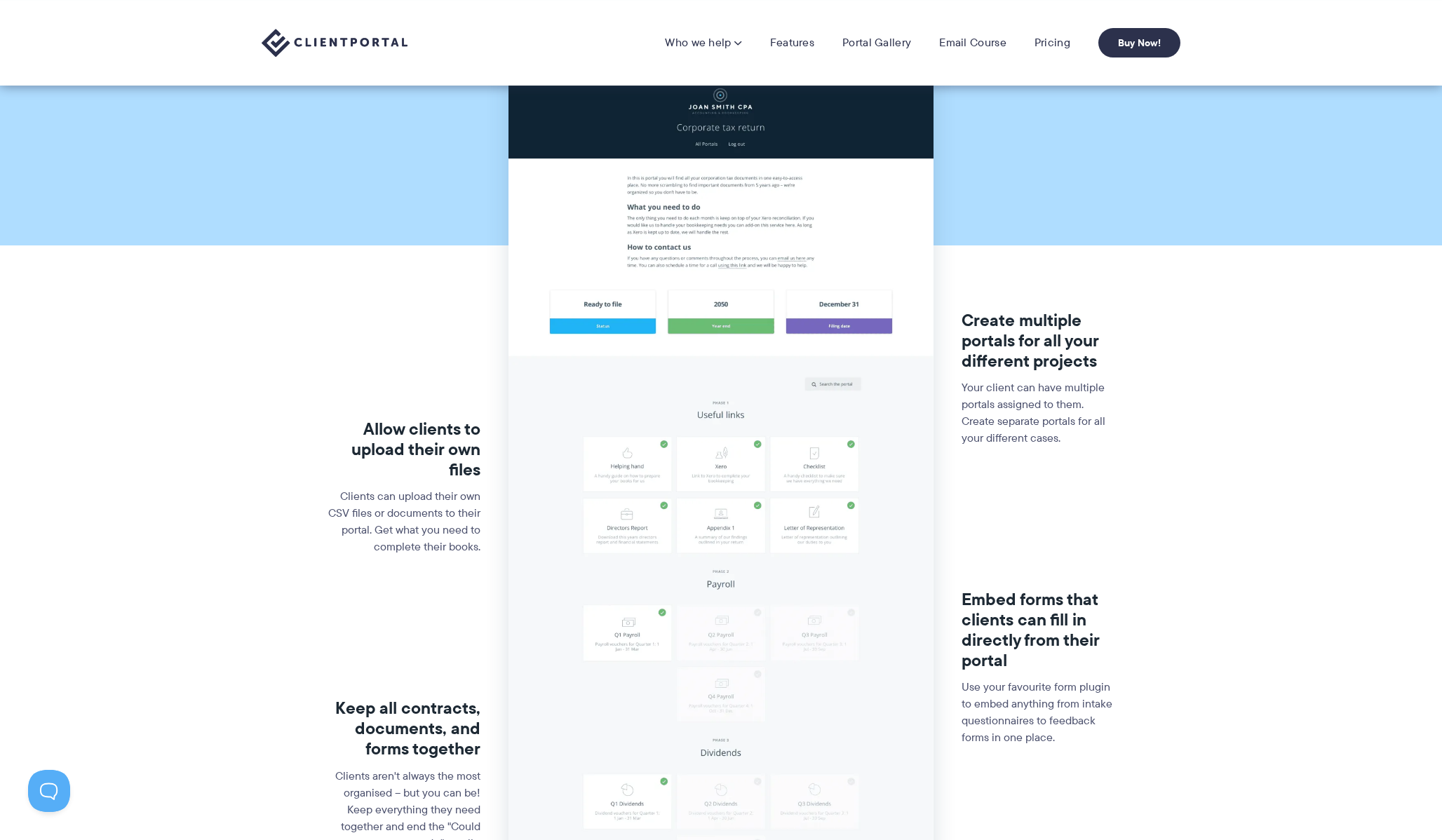
click at [682, 559] on img at bounding box center [721, 534] width 424 height 934
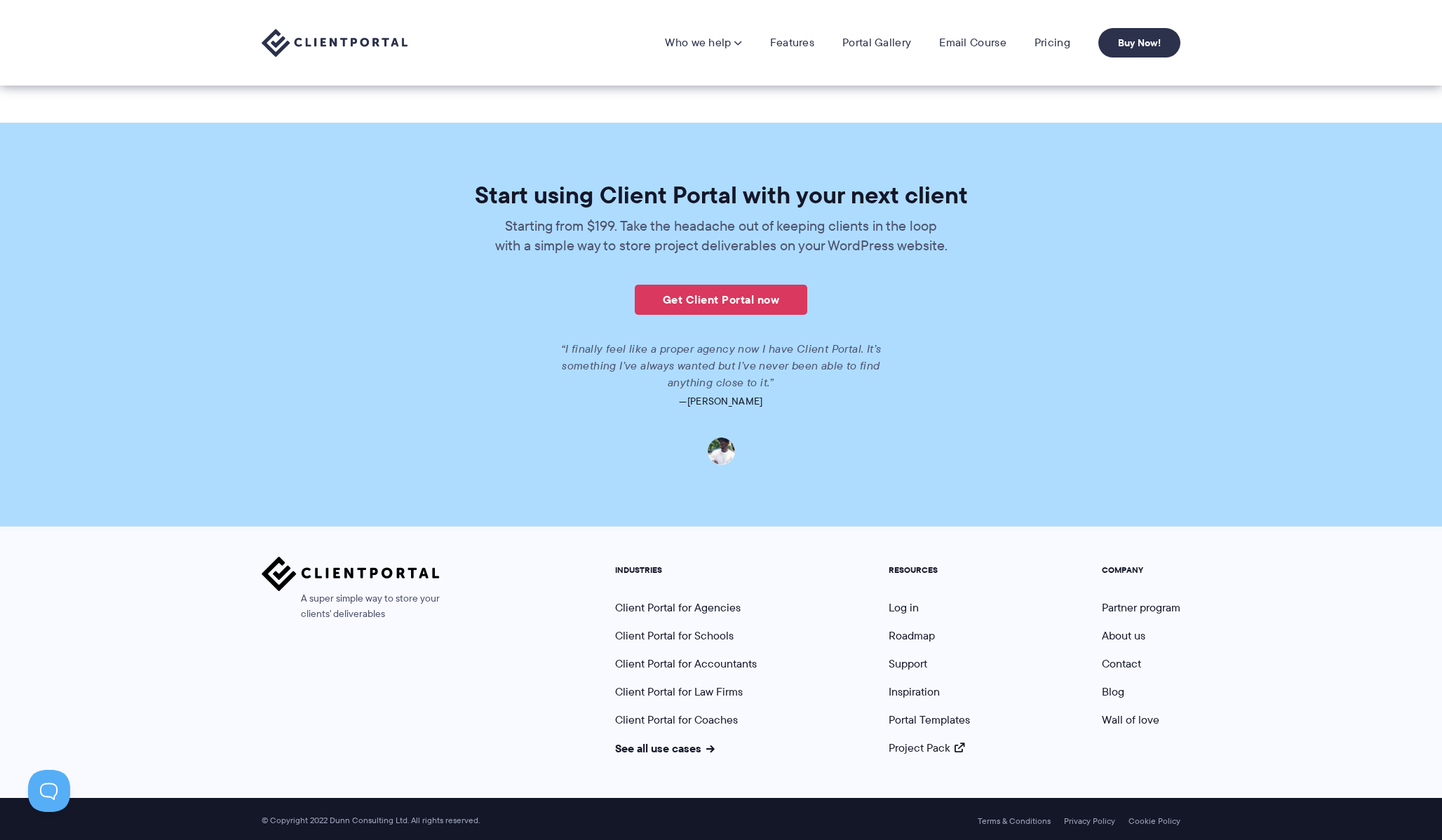
scroll to position [2943, 0]
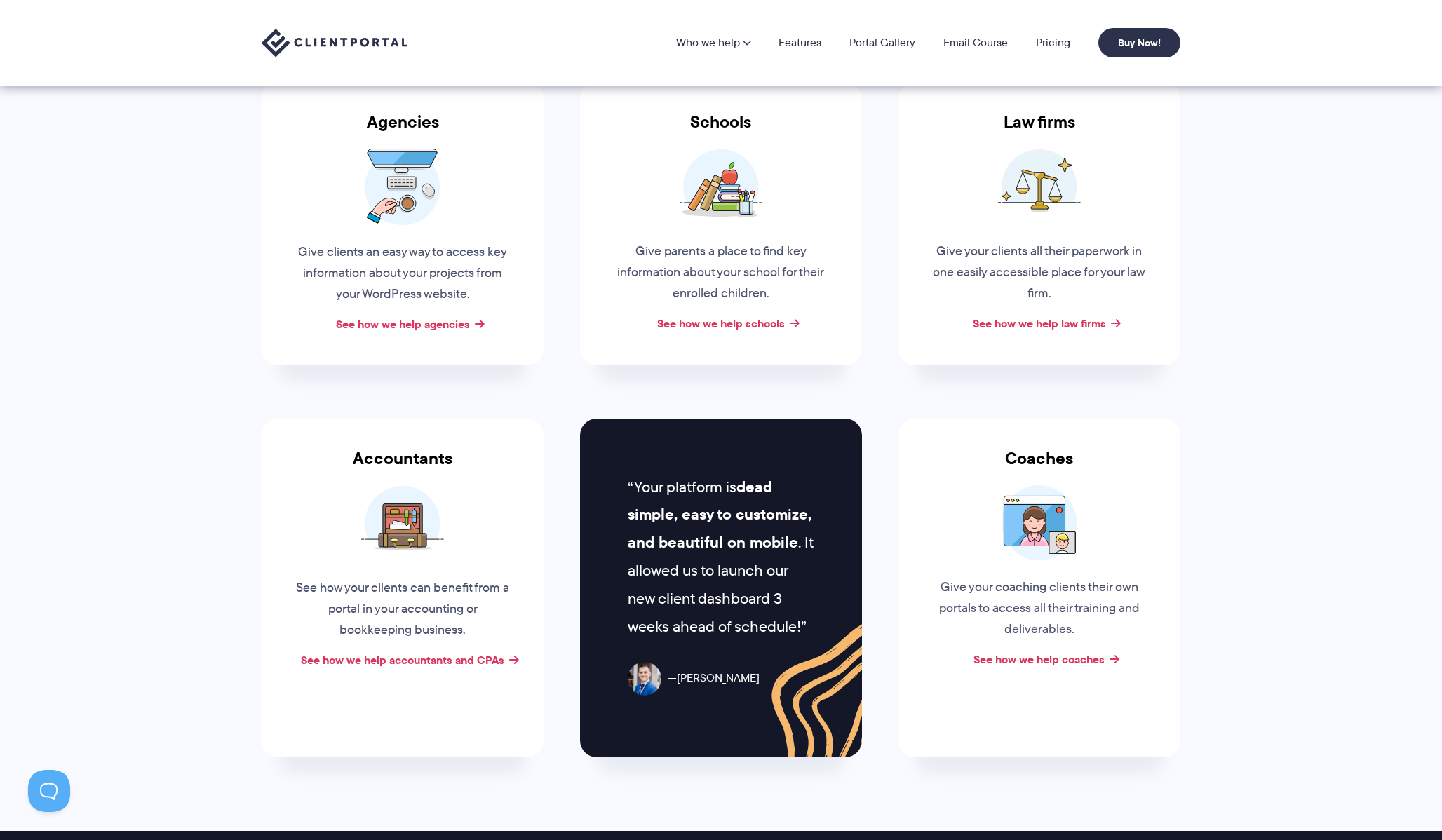
click at [1023, 265] on p "Give your clients all their paperwork in one easily accessible place for your l…" at bounding box center [1039, 273] width 213 height 63
click at [1027, 190] on img at bounding box center [1039, 187] width 83 height 77
click at [1054, 330] on link "See how we help law firms" at bounding box center [1039, 324] width 133 height 17
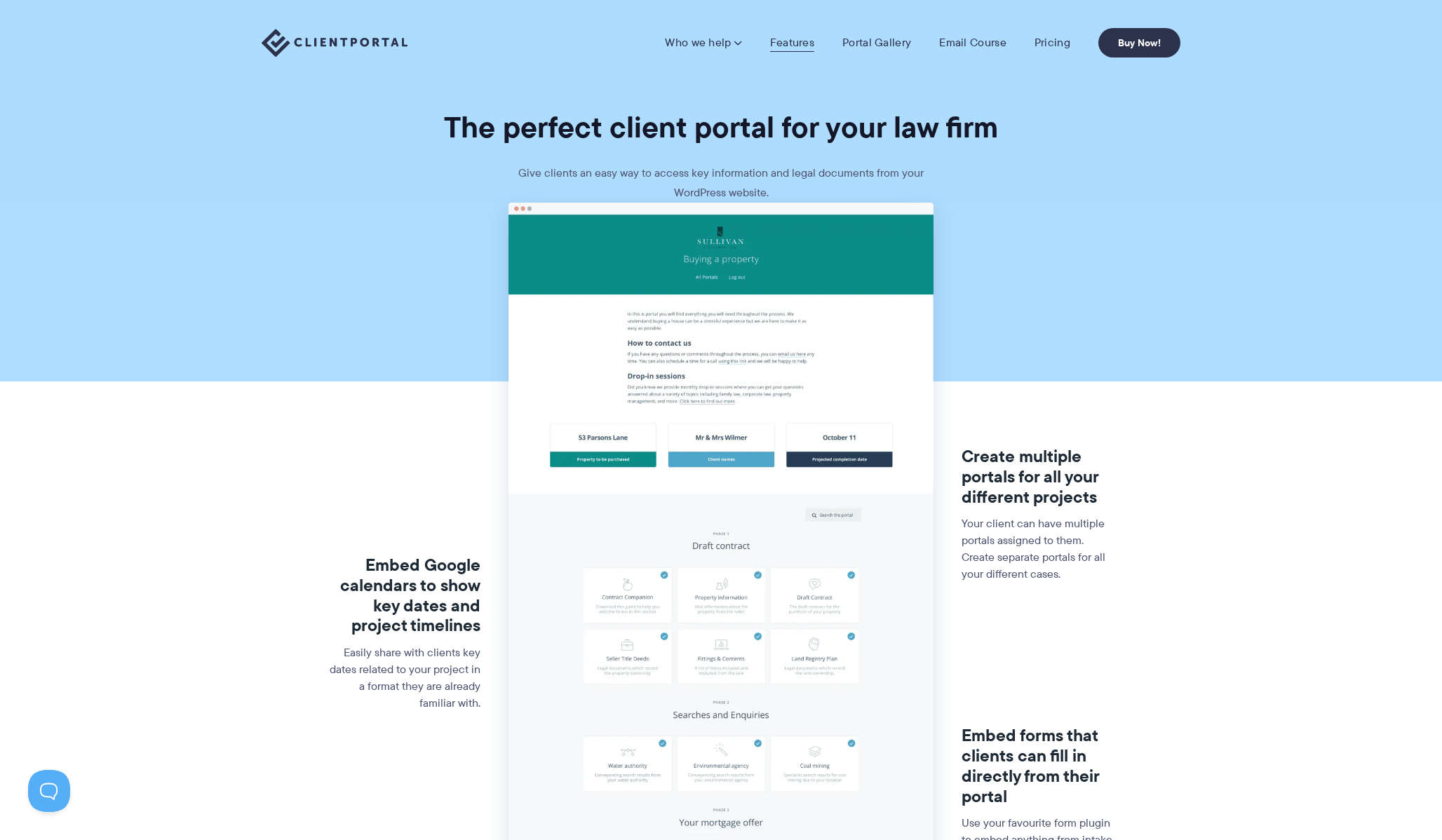
click at [774, 41] on link "Features" at bounding box center [792, 43] width 44 height 14
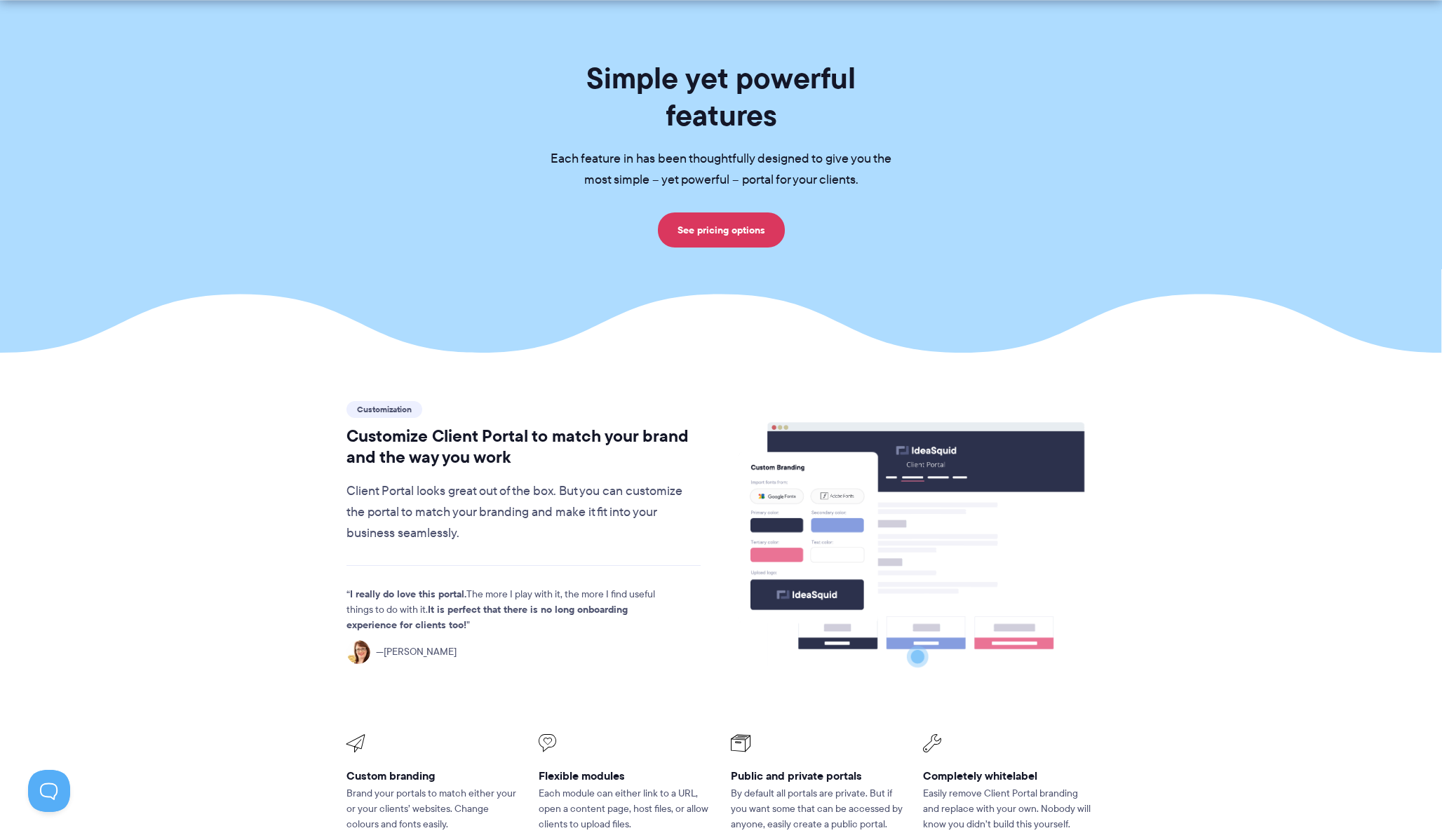
scroll to position [124, 0]
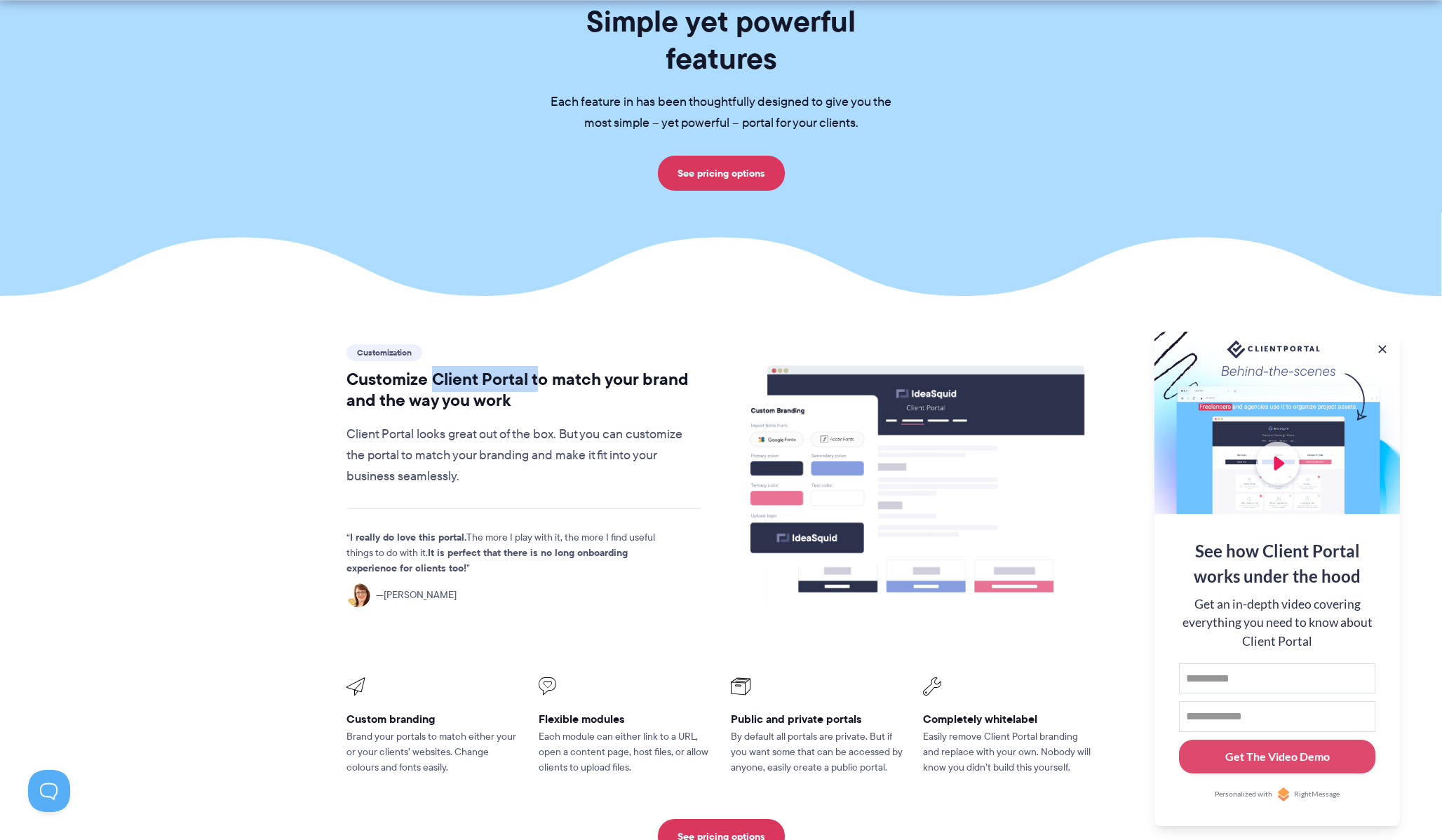
drag, startPoint x: 436, startPoint y: 343, endPoint x: 535, endPoint y: 342, distance: 99.0
click at [535, 369] on h2 "Customize Client Portal to match your brand and the way you work" at bounding box center [523, 389] width 354 height 42
